Goal: Transaction & Acquisition: Obtain resource

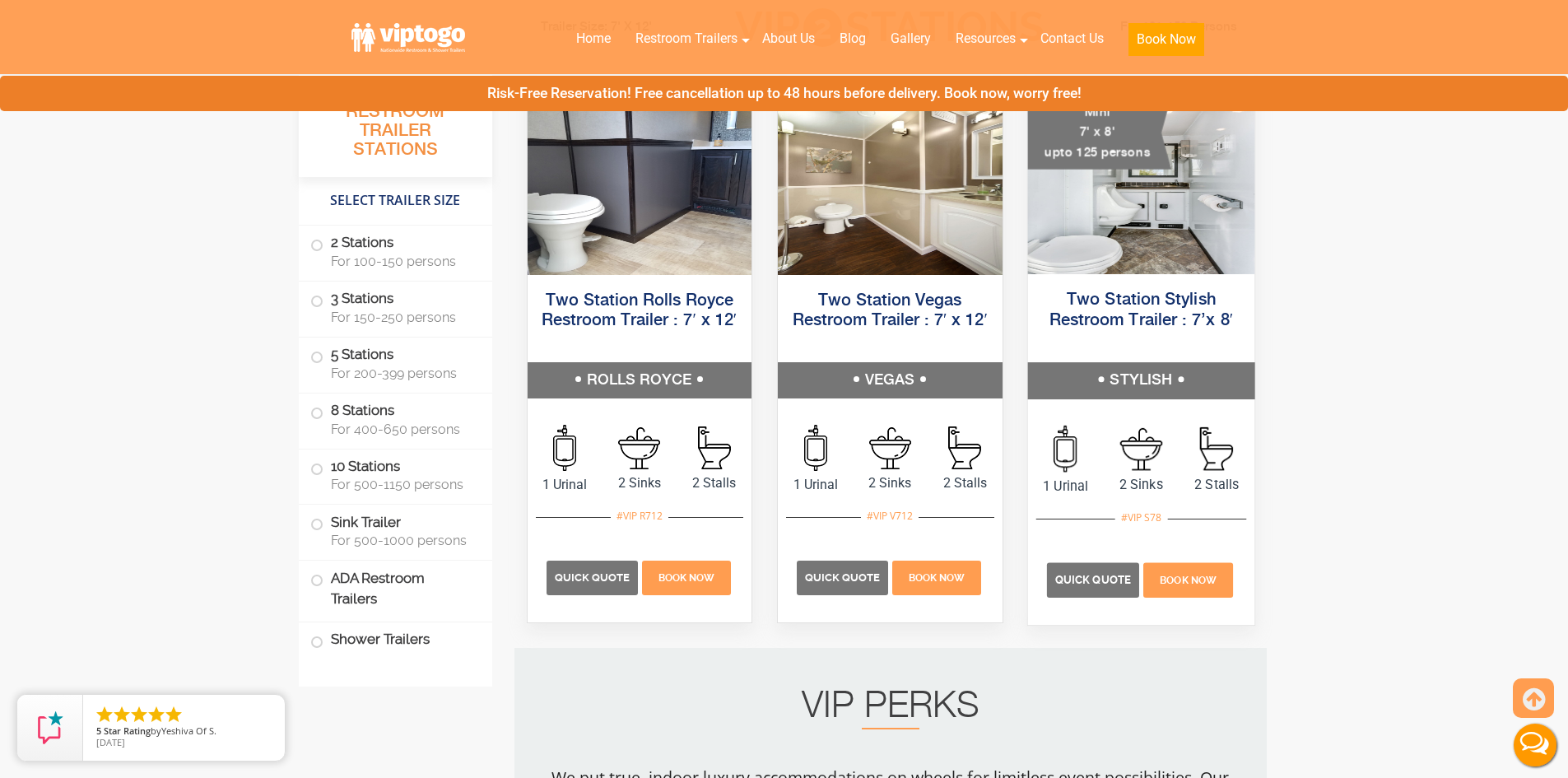
scroll to position [823, 0]
click at [1132, 249] on img at bounding box center [1140, 177] width 226 height 191
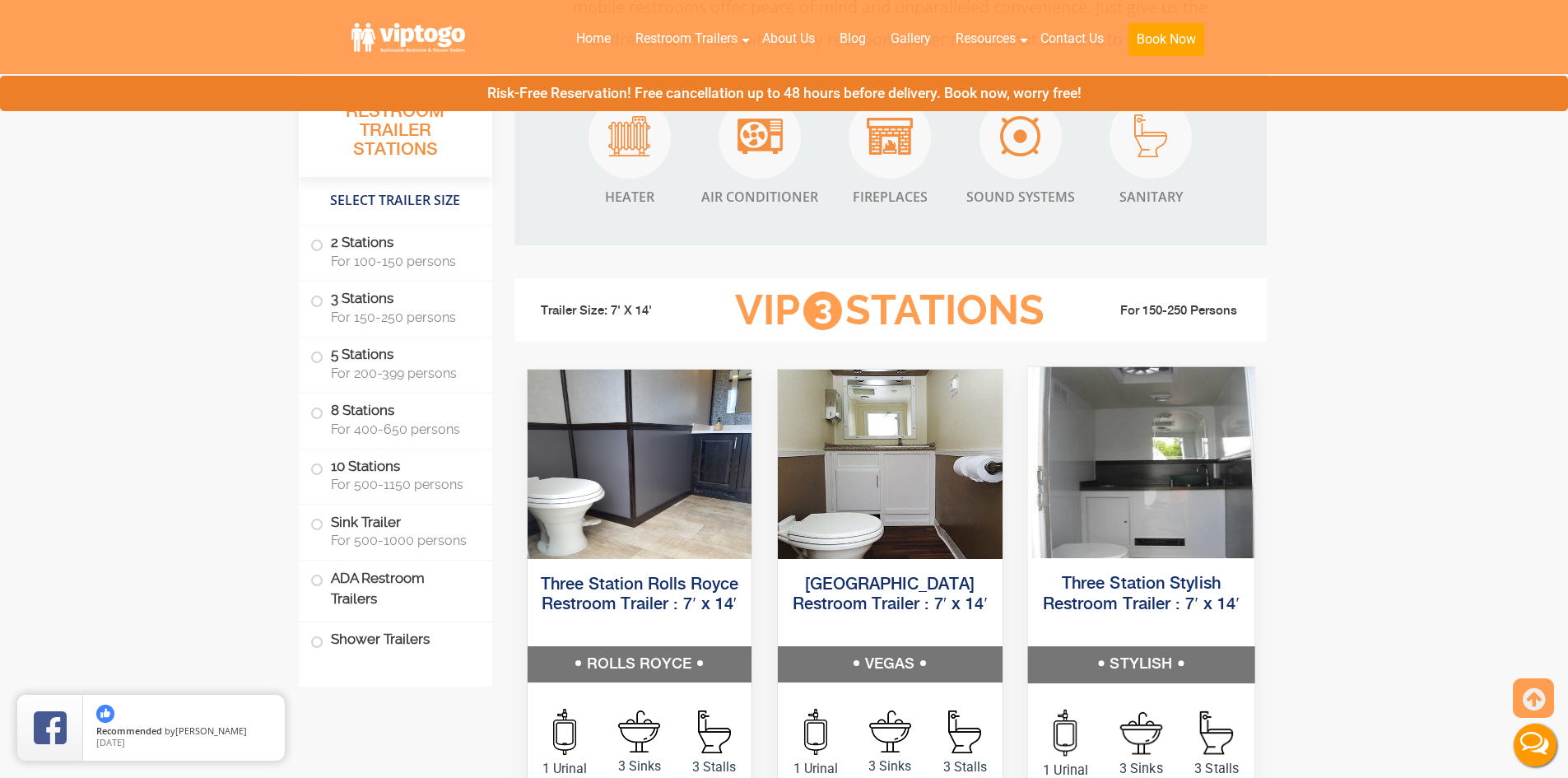
scroll to position [1893, 0]
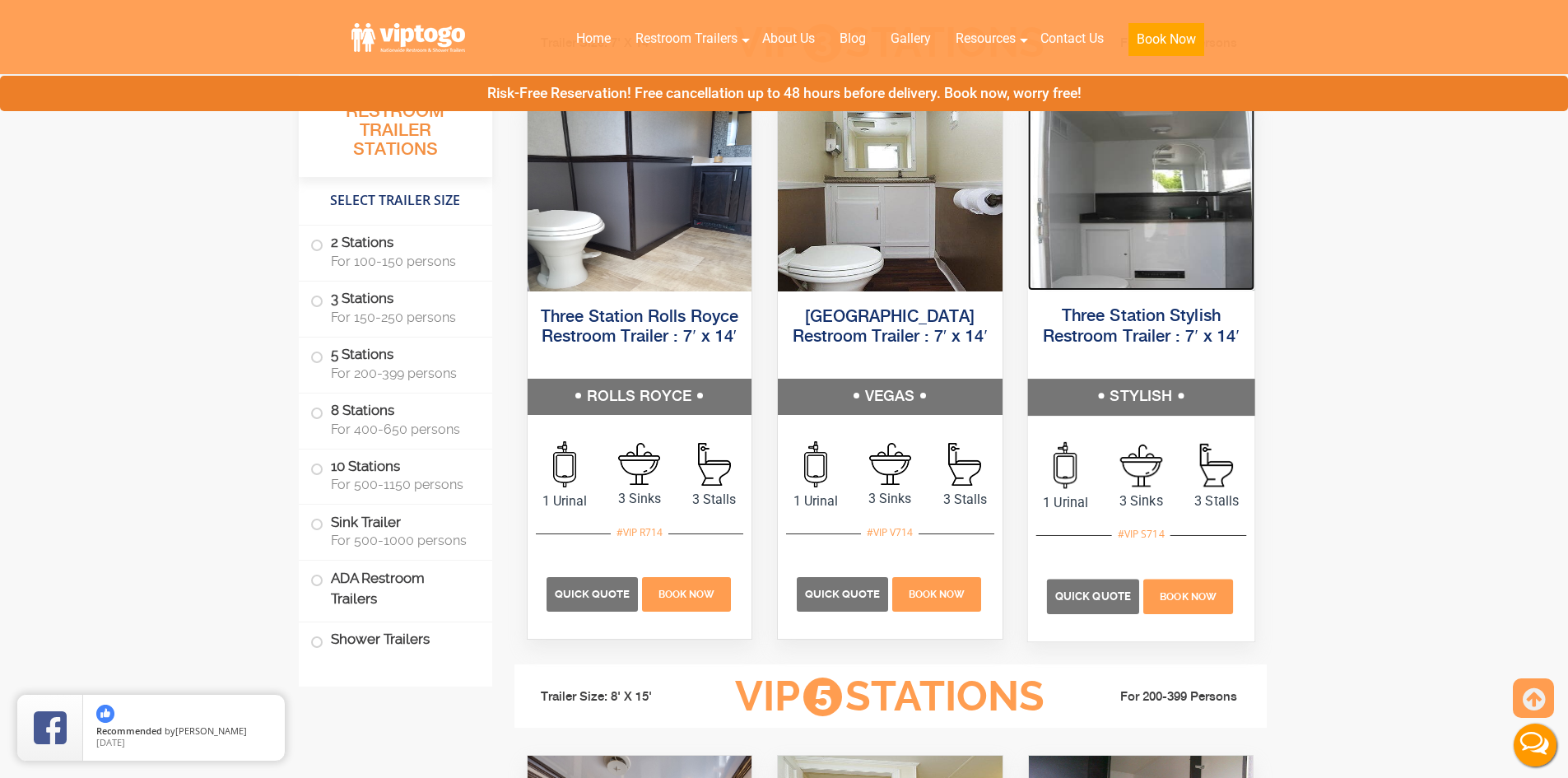
click at [1155, 283] on img at bounding box center [1140, 193] width 226 height 191
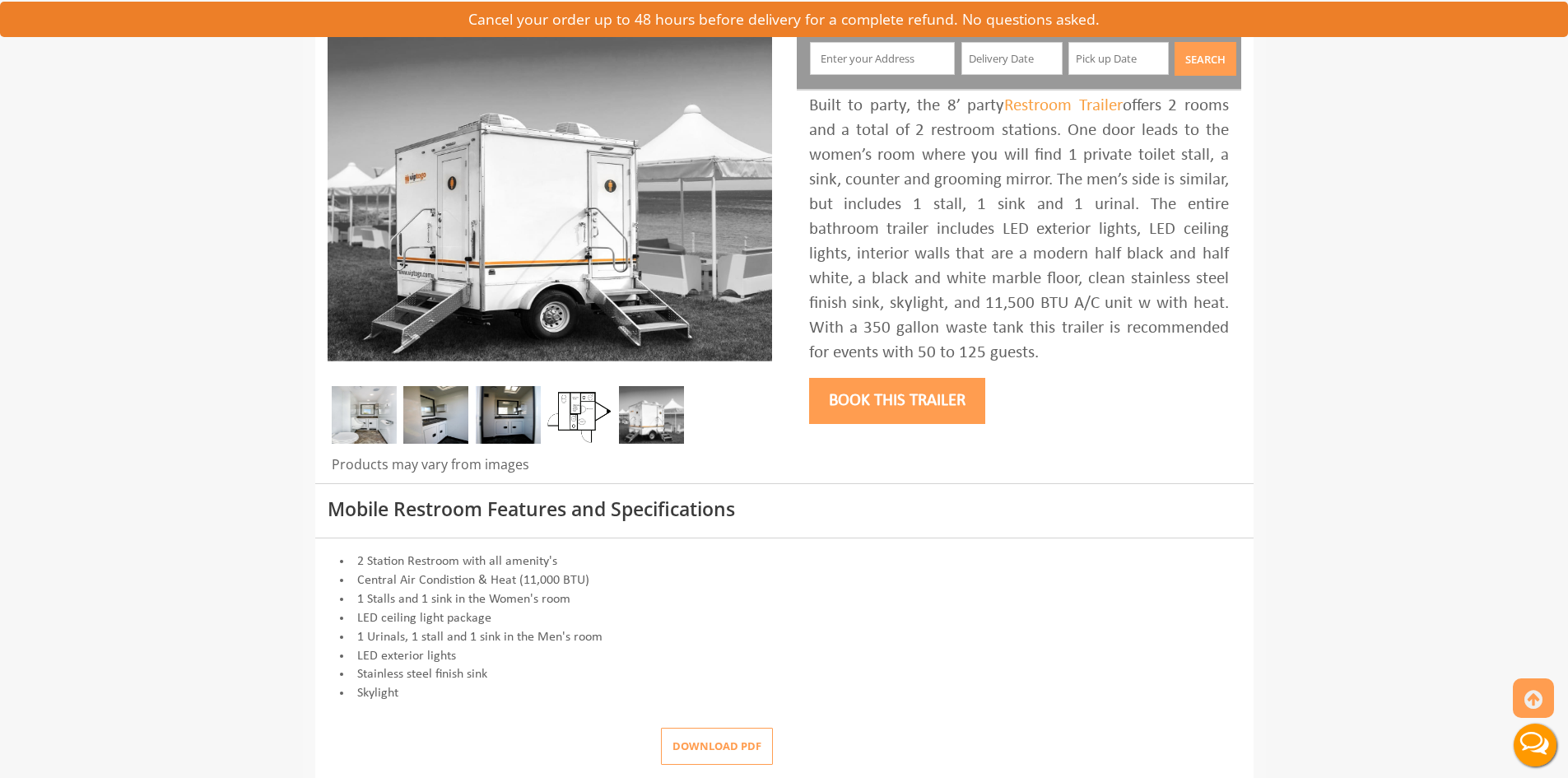
scroll to position [494, 0]
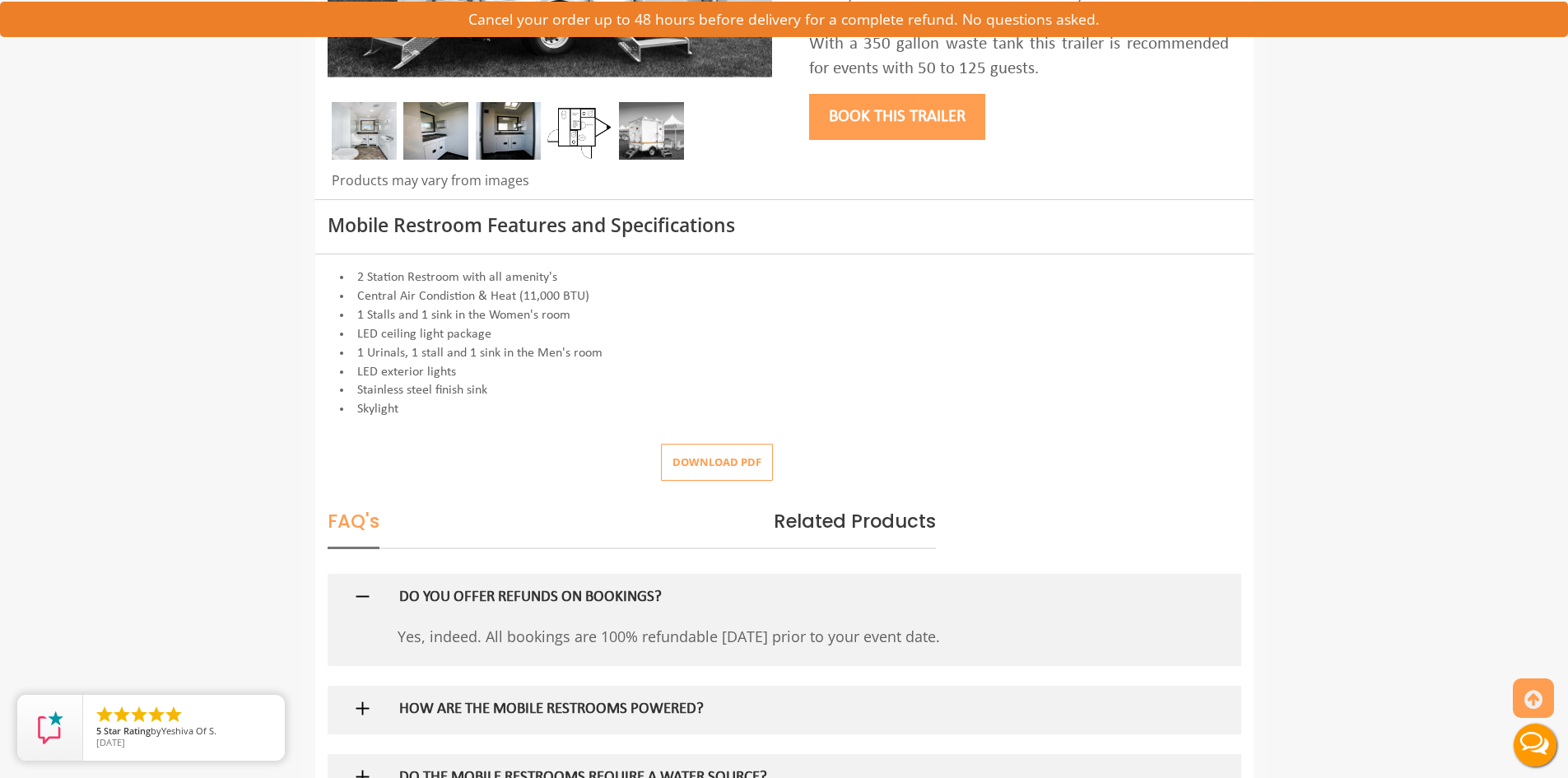
click at [698, 465] on button "Download pdf" at bounding box center [716, 463] width 112 height 37
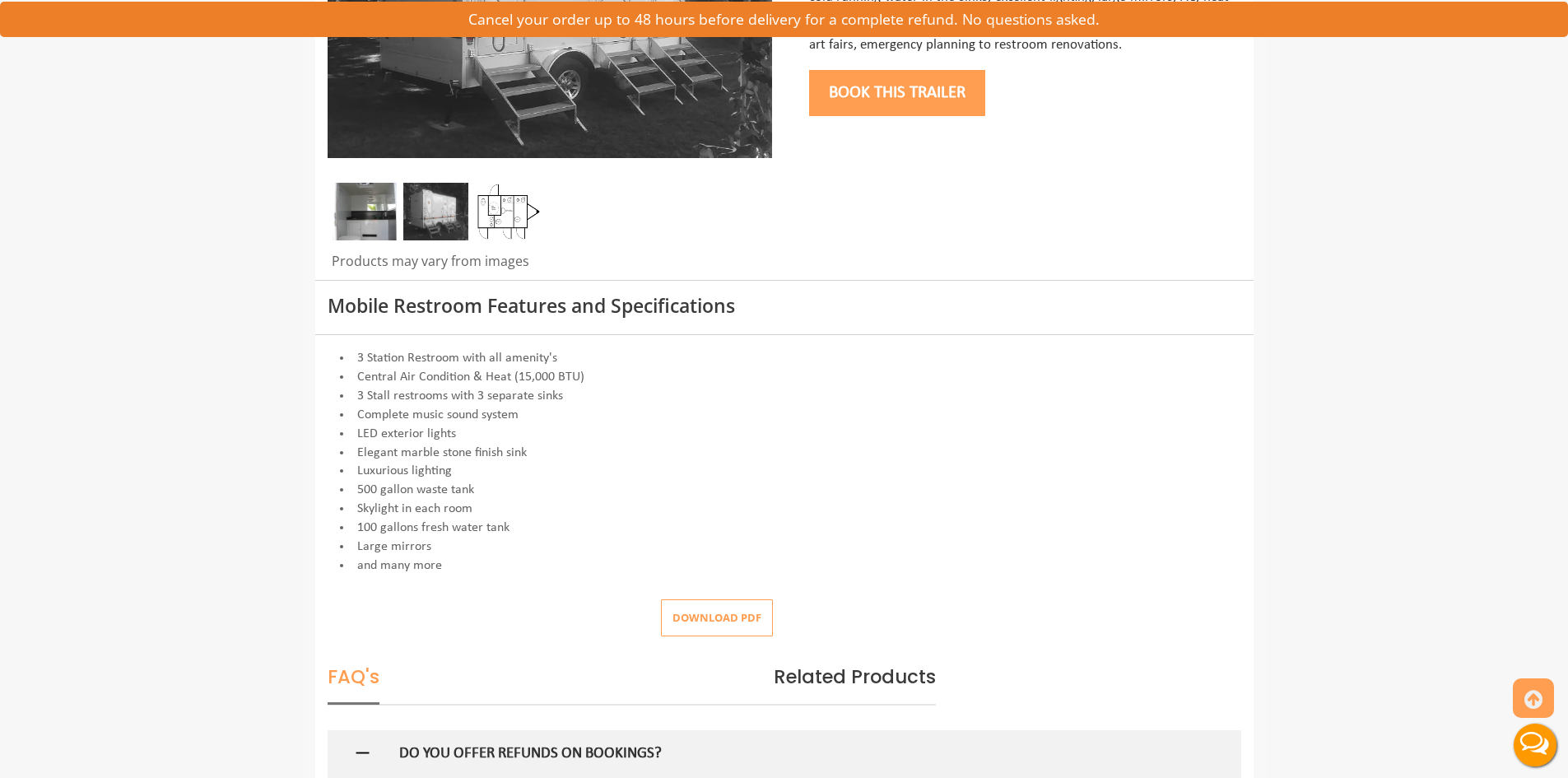
scroll to position [576, 0]
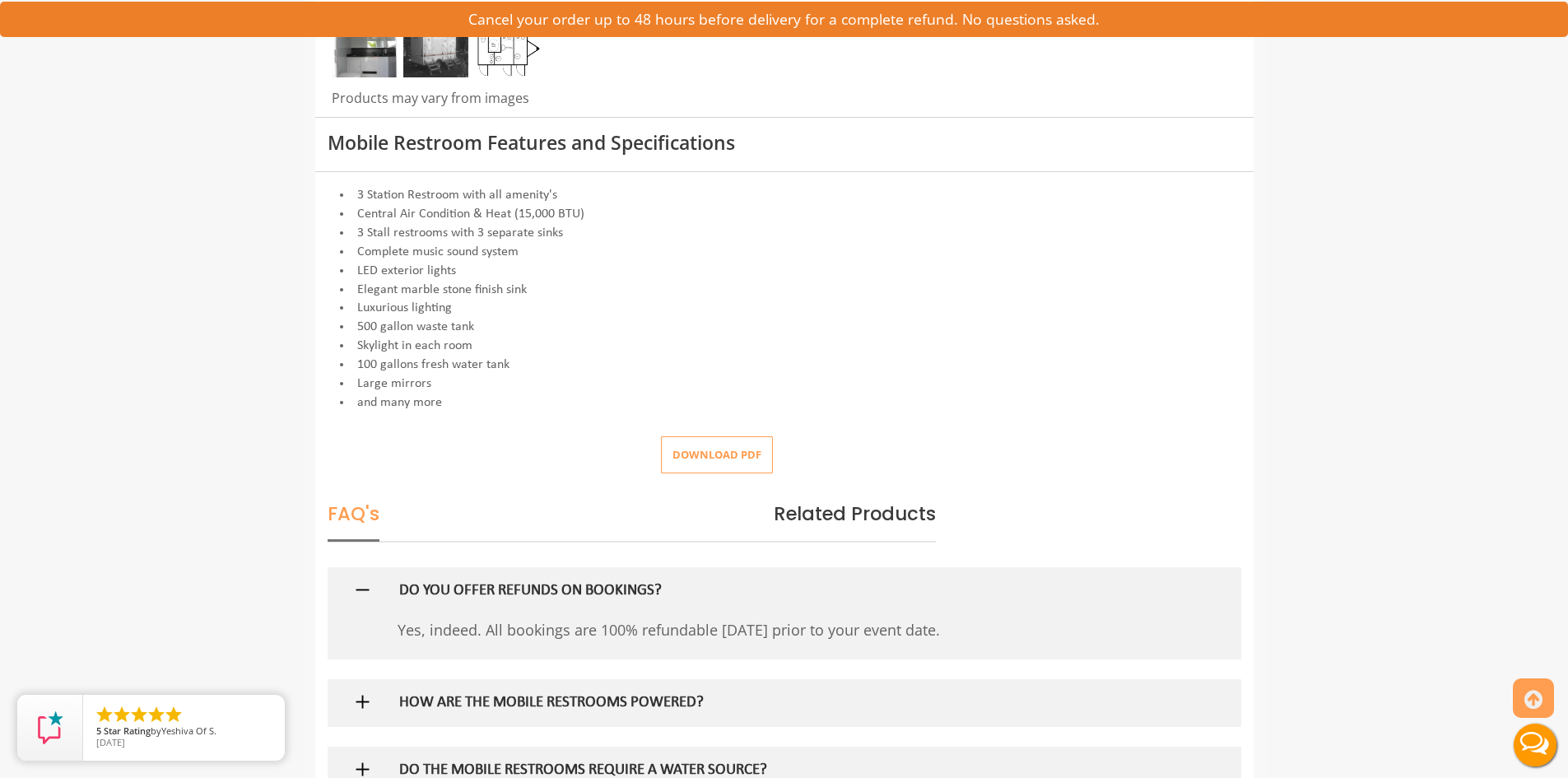
click at [709, 448] on button "Download pdf" at bounding box center [716, 455] width 112 height 37
